Goal: Check status: Check status

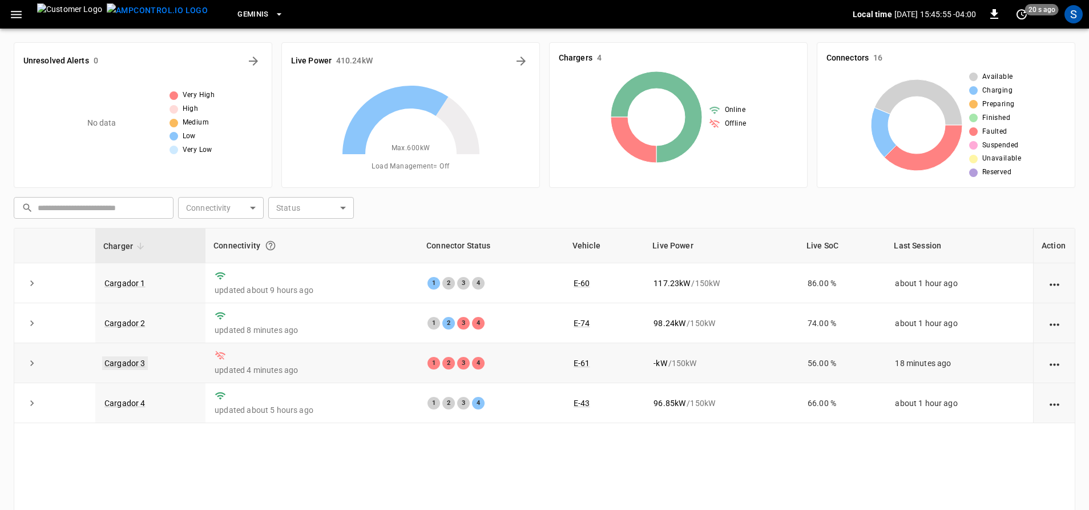
click at [114, 361] on link "Cargador 3" at bounding box center [125, 363] width 46 height 14
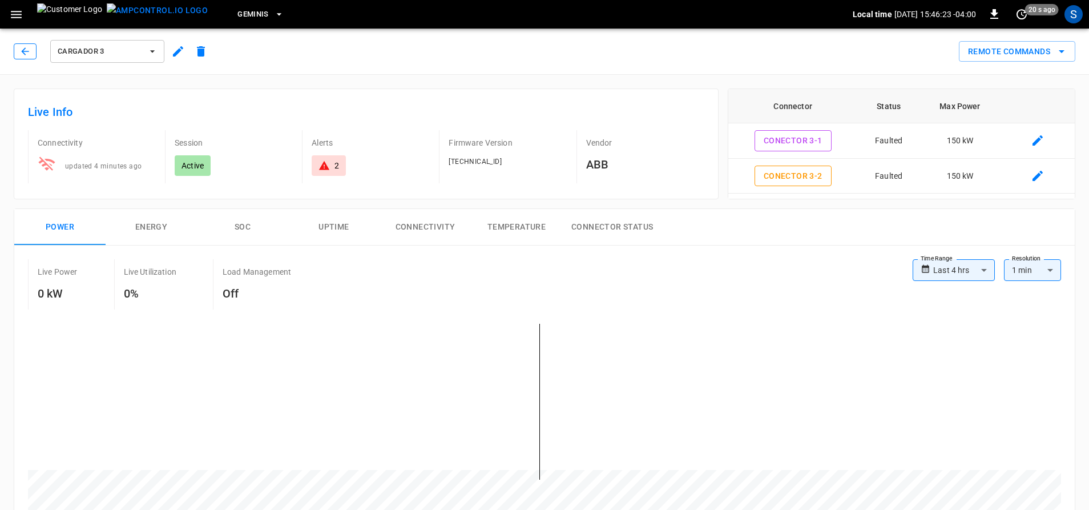
click at [25, 51] on icon "button" at bounding box center [24, 51] width 11 height 11
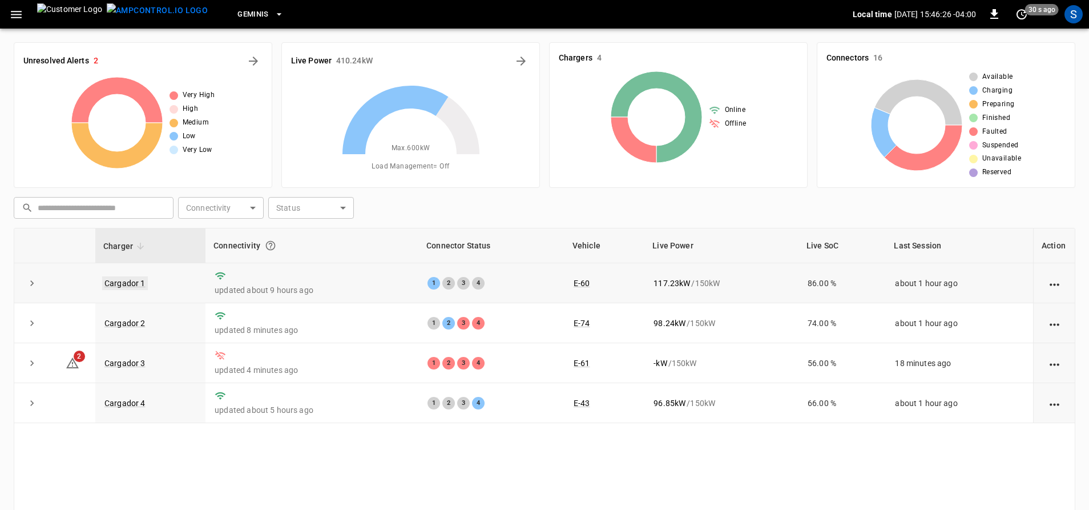
click at [140, 285] on link "Cargador 1" at bounding box center [125, 283] width 46 height 14
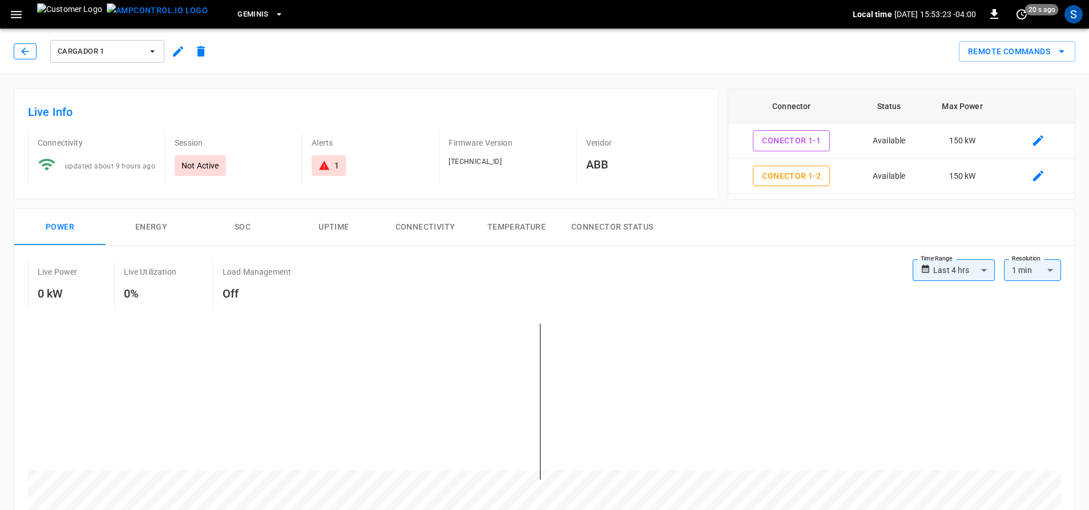
click at [36, 49] on button "button" at bounding box center [25, 51] width 23 height 16
